Goal: Find specific page/section: Find specific page/section

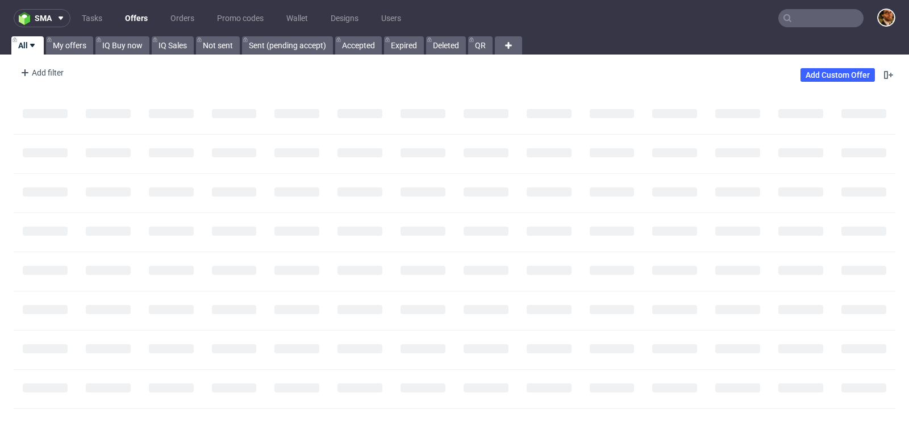
click at [792, 19] on input "text" at bounding box center [820, 18] width 85 height 18
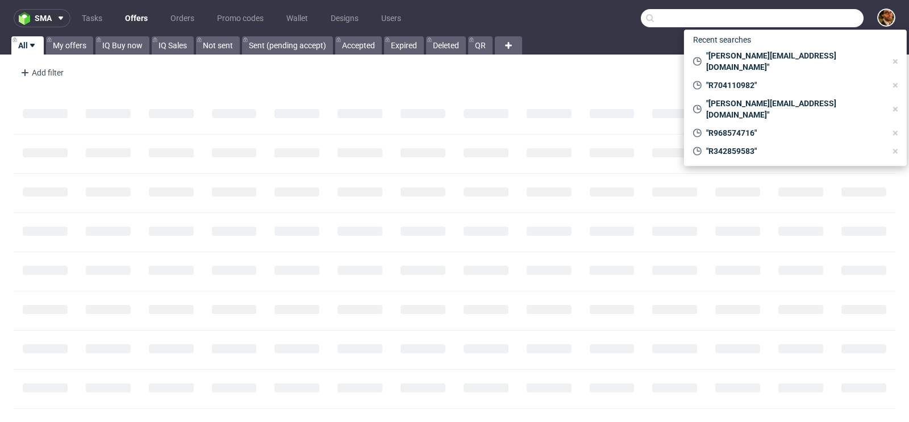
paste input "R300722358"
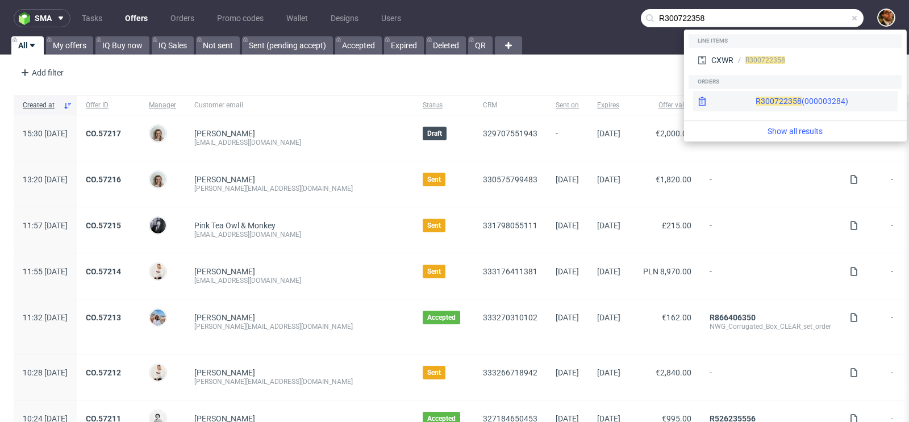
type input "R300722358"
click at [819, 101] on div "R300722358 (000003284)" at bounding box center [795, 101] width 204 height 20
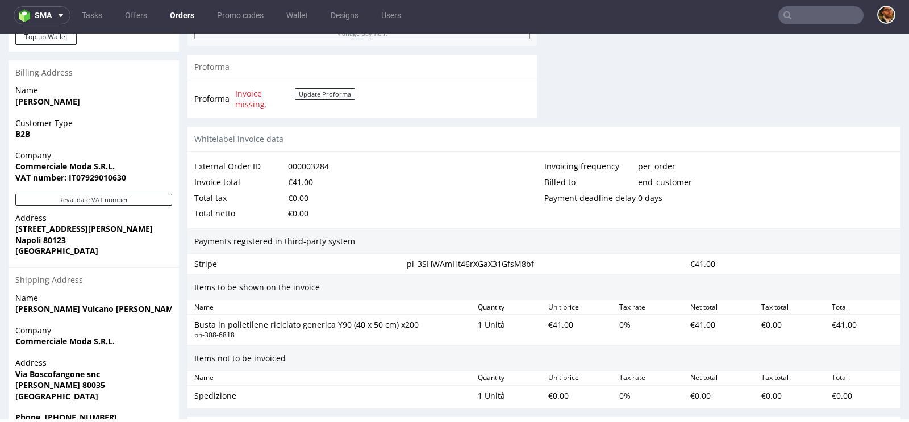
scroll to position [681, 0]
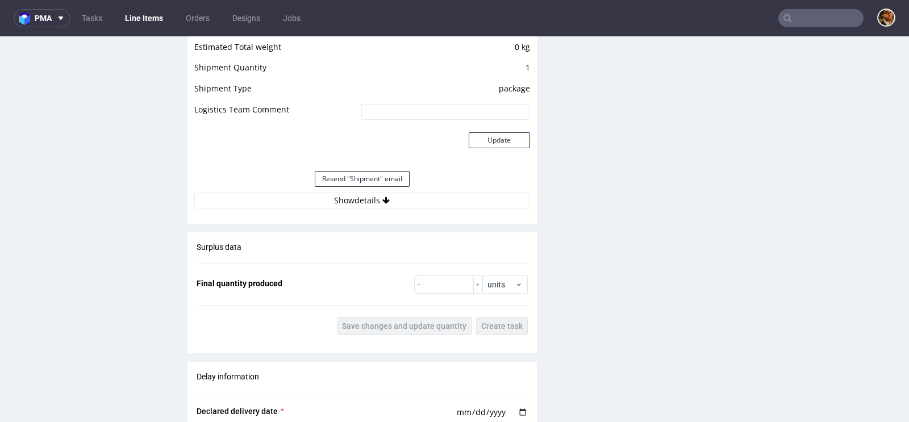
scroll to position [1074, 0]
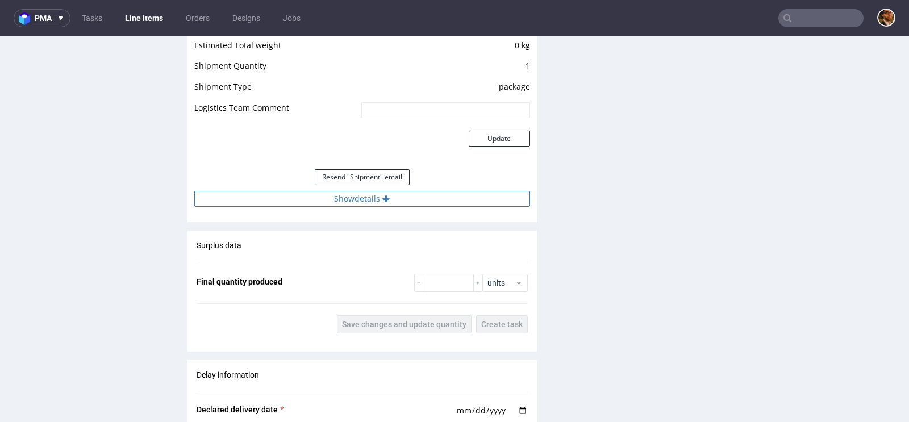
click at [358, 195] on button "Show details" at bounding box center [362, 199] width 336 height 16
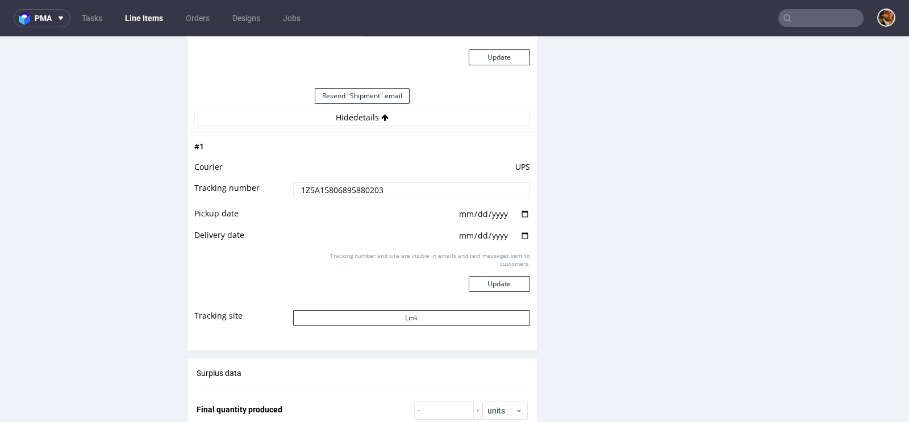
scroll to position [1176, 0]
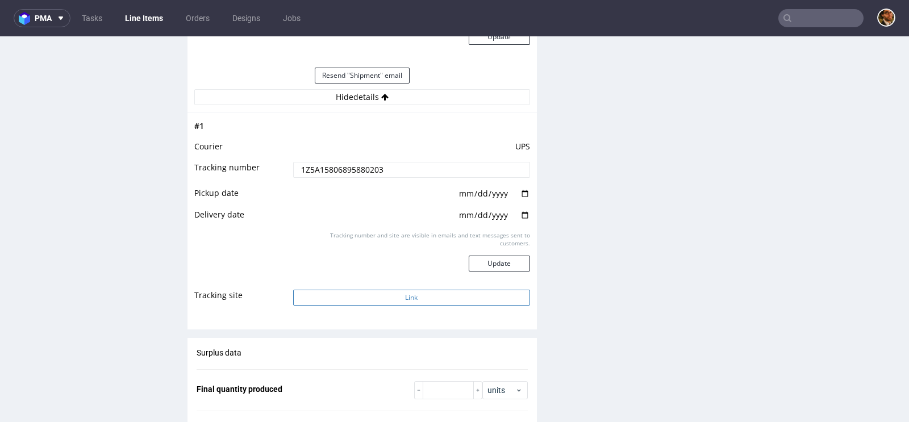
click at [399, 297] on button "Link" at bounding box center [411, 298] width 237 height 16
